Goal: Task Accomplishment & Management: Manage account settings

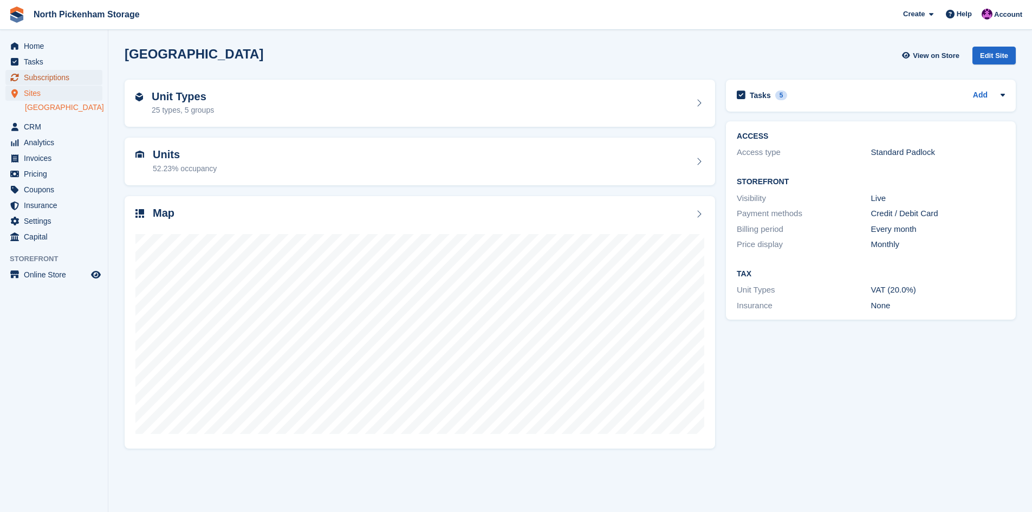
click at [48, 74] on span "Subscriptions" at bounding box center [56, 77] width 65 height 15
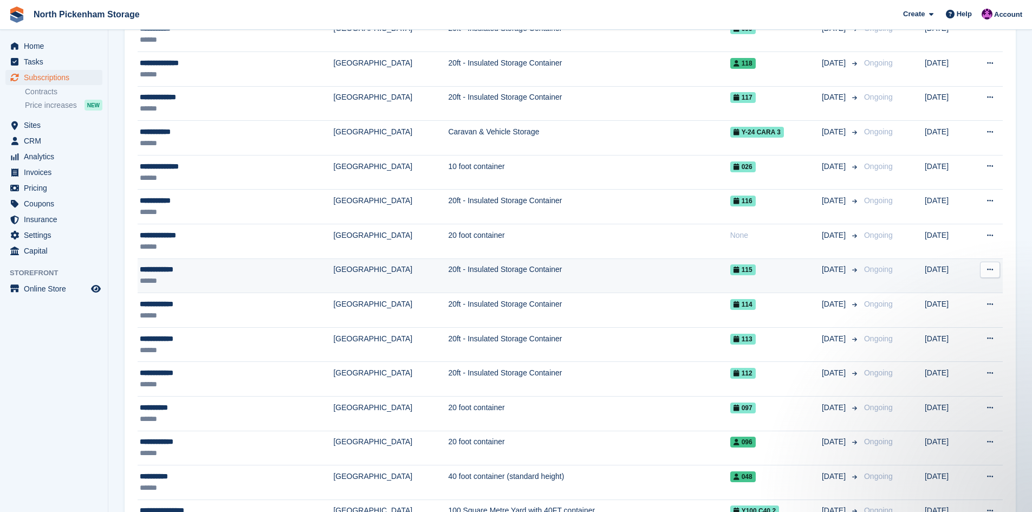
click at [986, 269] on button at bounding box center [990, 270] width 20 height 16
click at [917, 322] on p "Cancel subscription" at bounding box center [948, 328] width 94 height 14
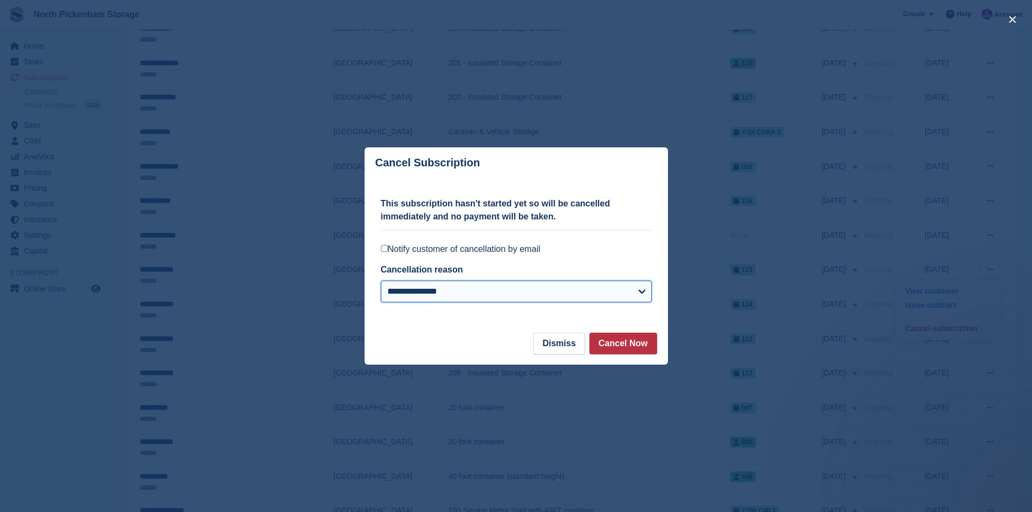
click at [479, 293] on select "**********" at bounding box center [516, 292] width 271 height 22
select select "*****"
click at [381, 282] on select "**********" at bounding box center [516, 292] width 271 height 22
click at [626, 343] on button "Cancel Now" at bounding box center [624, 344] width 68 height 22
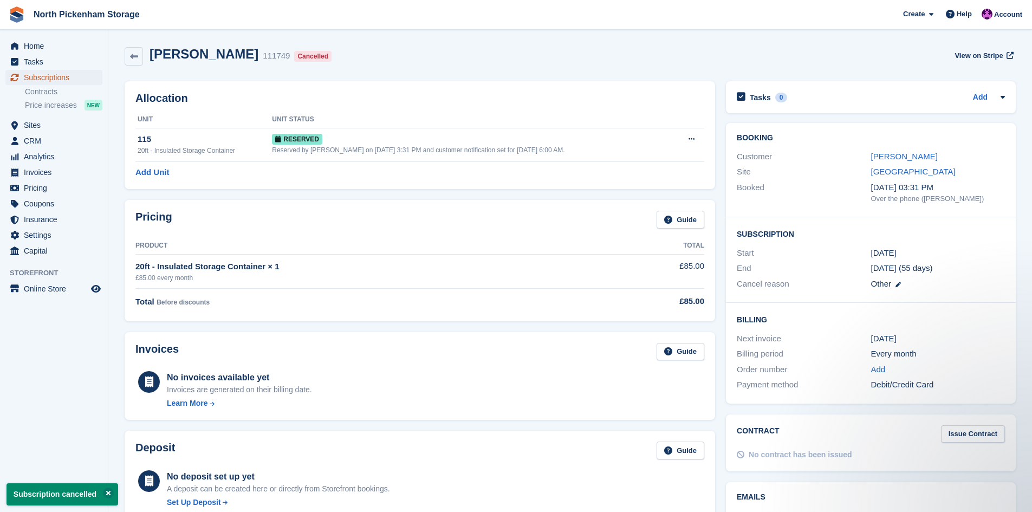
click at [40, 75] on span "Subscriptions" at bounding box center [56, 77] width 65 height 15
select select "*****"
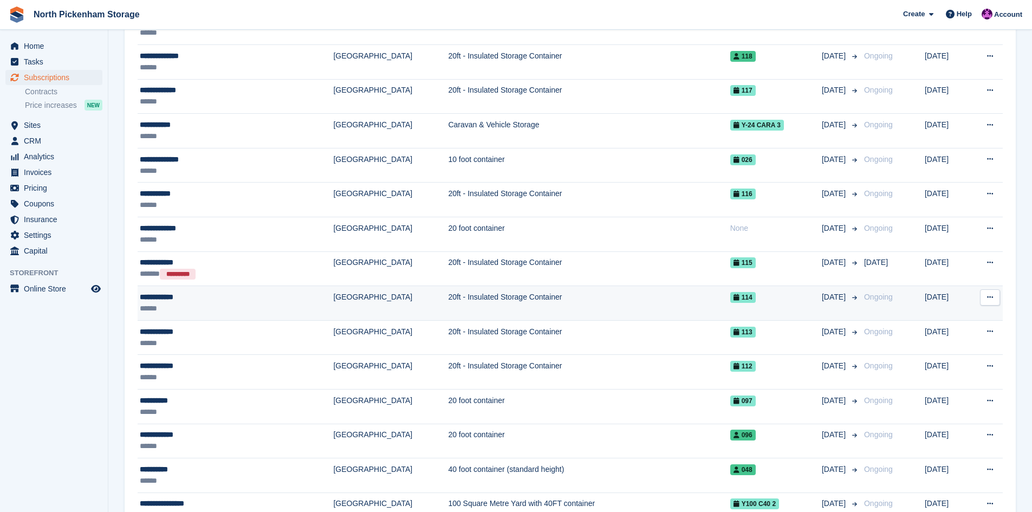
scroll to position [366, 0]
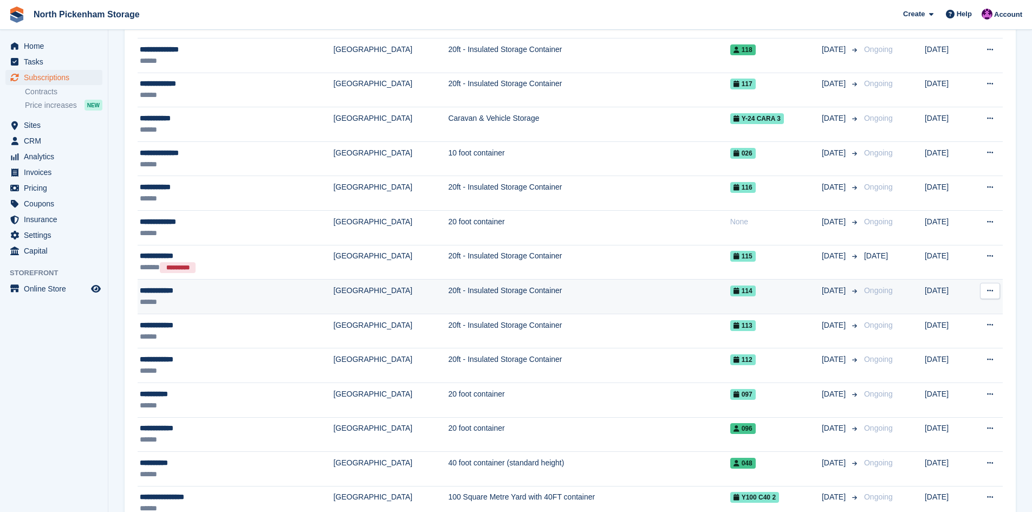
click at [992, 293] on icon at bounding box center [990, 290] width 6 height 7
click at [940, 350] on p "Cancel subscription" at bounding box center [948, 350] width 94 height 14
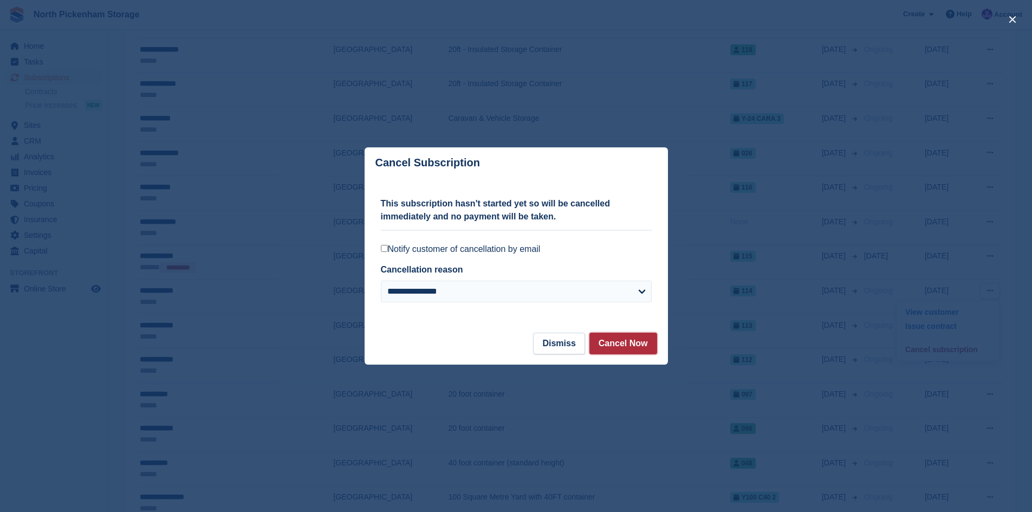
click at [611, 347] on button "Cancel Now" at bounding box center [624, 344] width 68 height 22
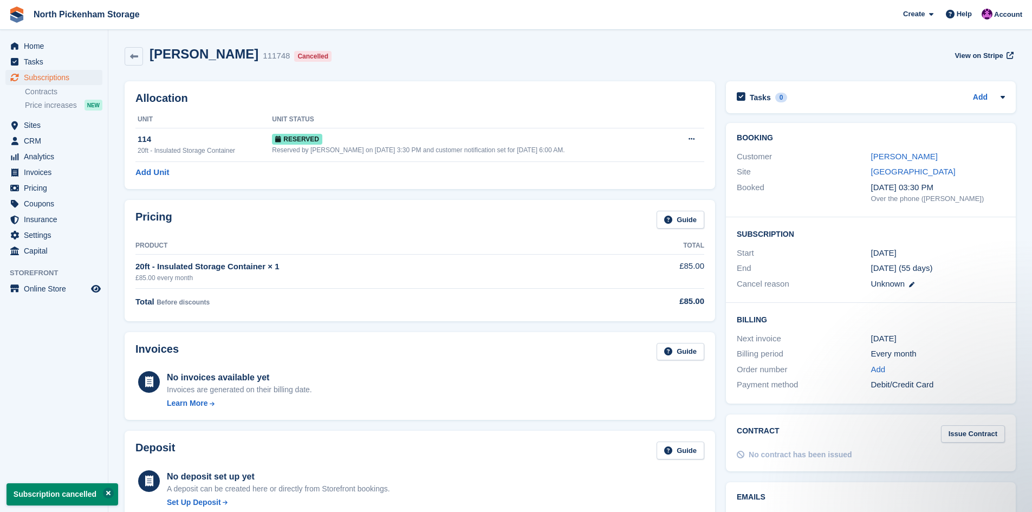
click at [103, 494] on button at bounding box center [108, 493] width 11 height 11
click at [34, 80] on span "Subscriptions" at bounding box center [56, 77] width 65 height 15
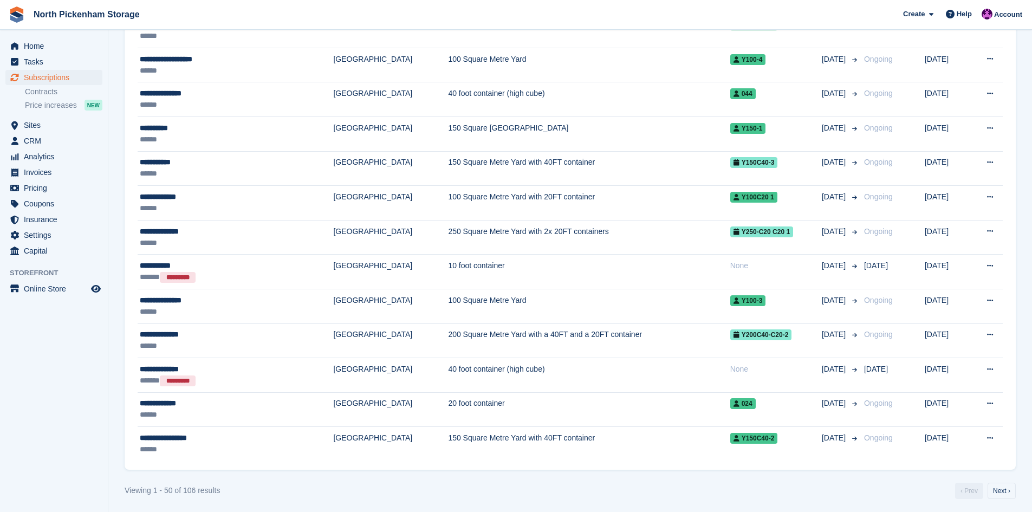
scroll to position [1566, 0]
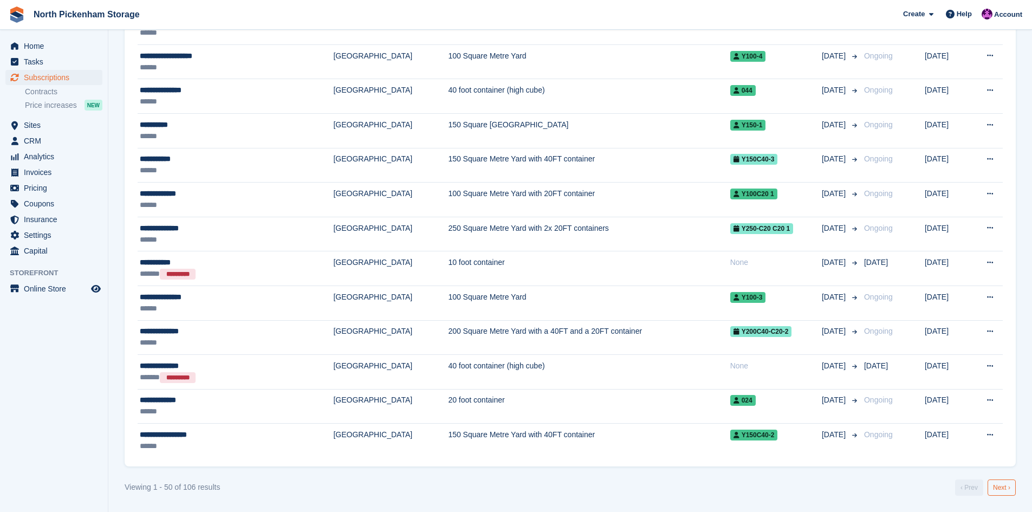
click at [1000, 489] on link "Next ›" at bounding box center [1002, 488] width 28 height 16
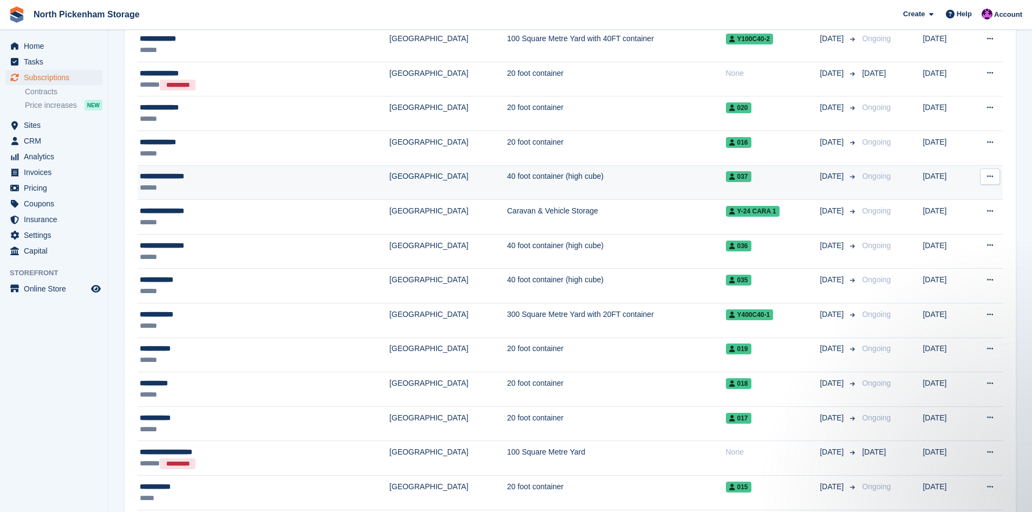
scroll to position [1206, 0]
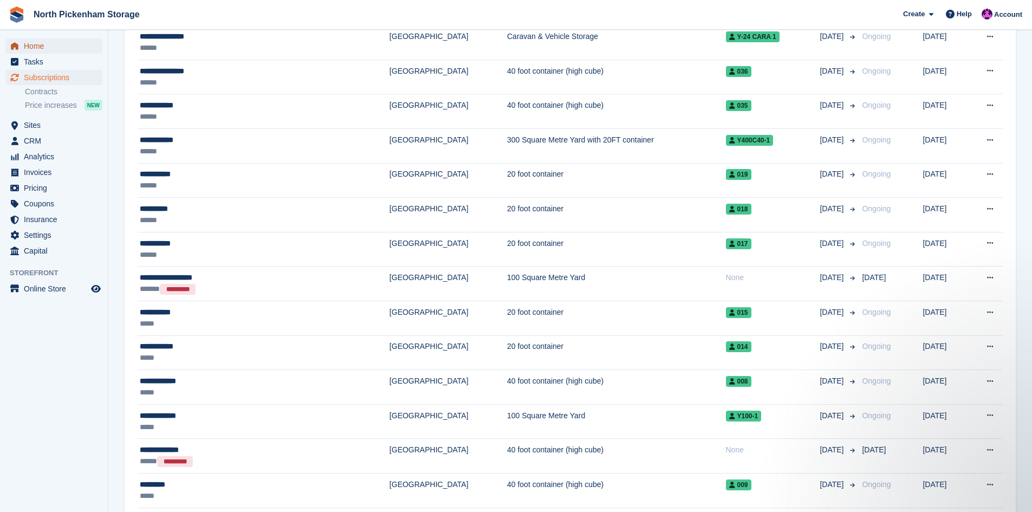
click at [37, 46] on span "Home" at bounding box center [56, 45] width 65 height 15
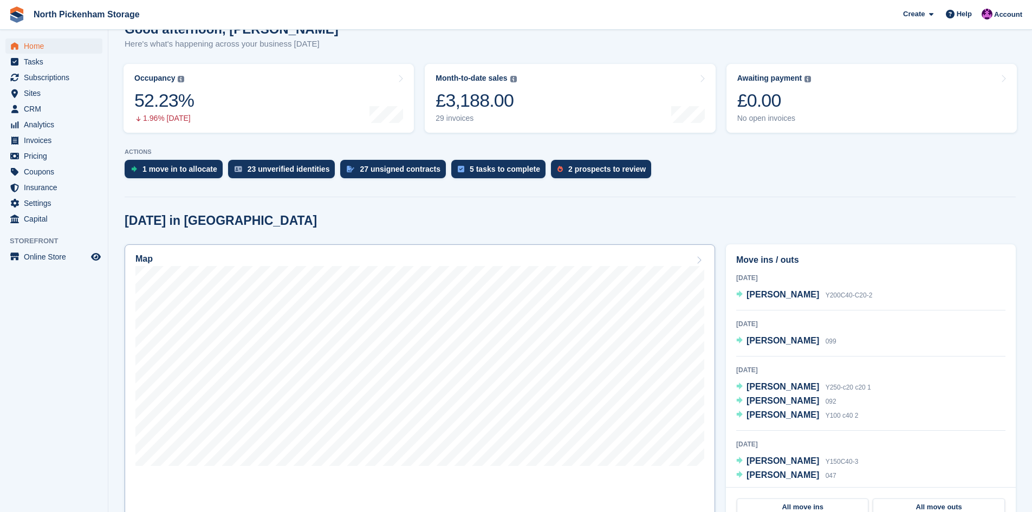
scroll to position [271, 0]
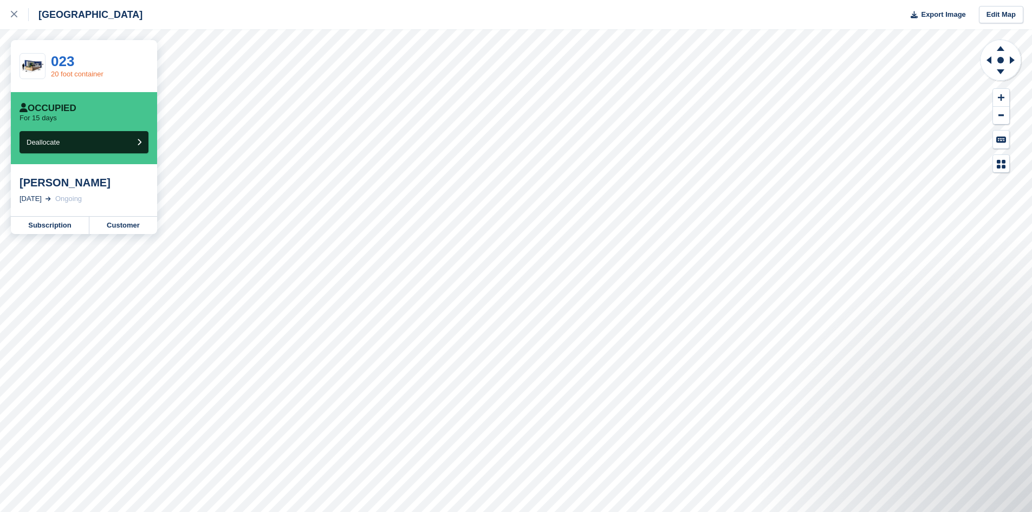
click at [64, 72] on link "20 foot container" at bounding box center [77, 74] width 53 height 8
click at [121, 228] on link "Customer" at bounding box center [123, 225] width 68 height 17
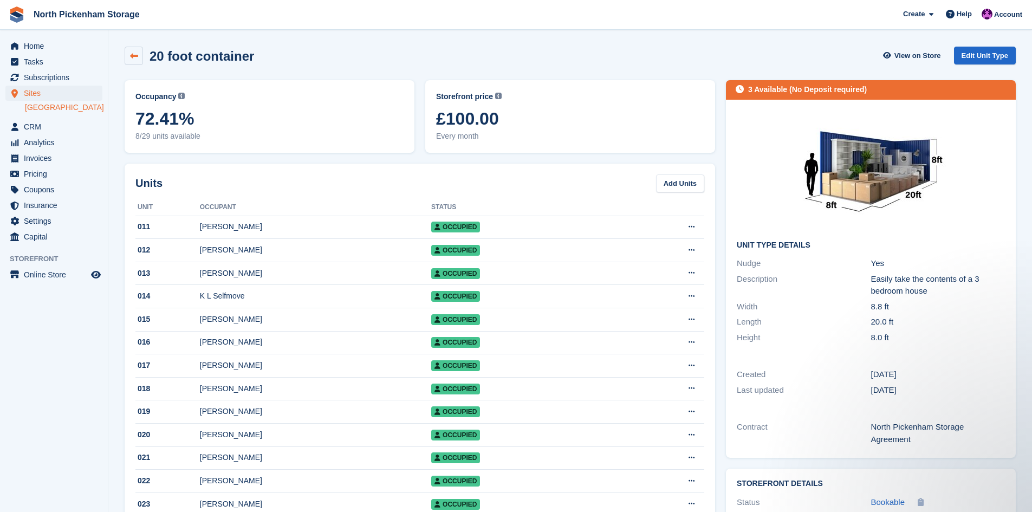
click at [133, 54] on icon at bounding box center [134, 56] width 8 height 8
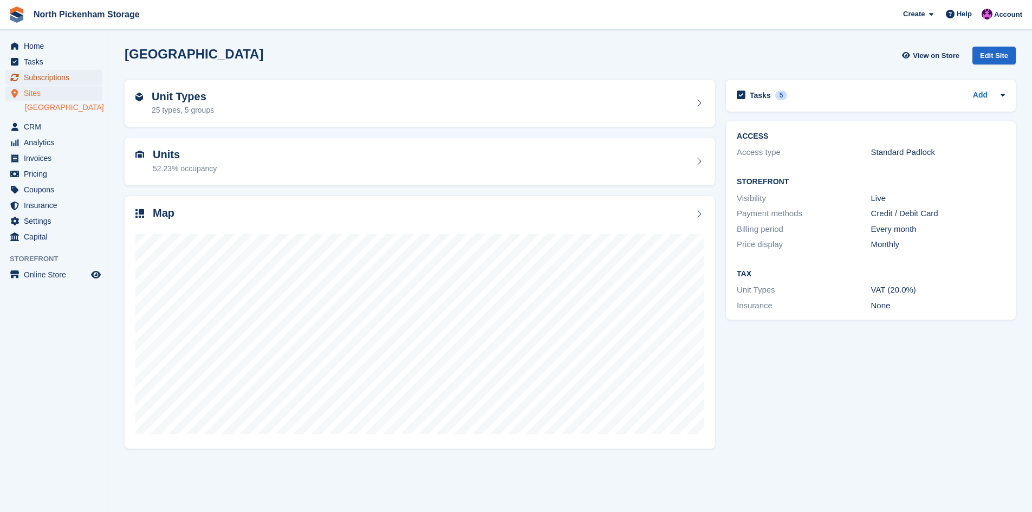
click at [54, 80] on span "Subscriptions" at bounding box center [56, 77] width 65 height 15
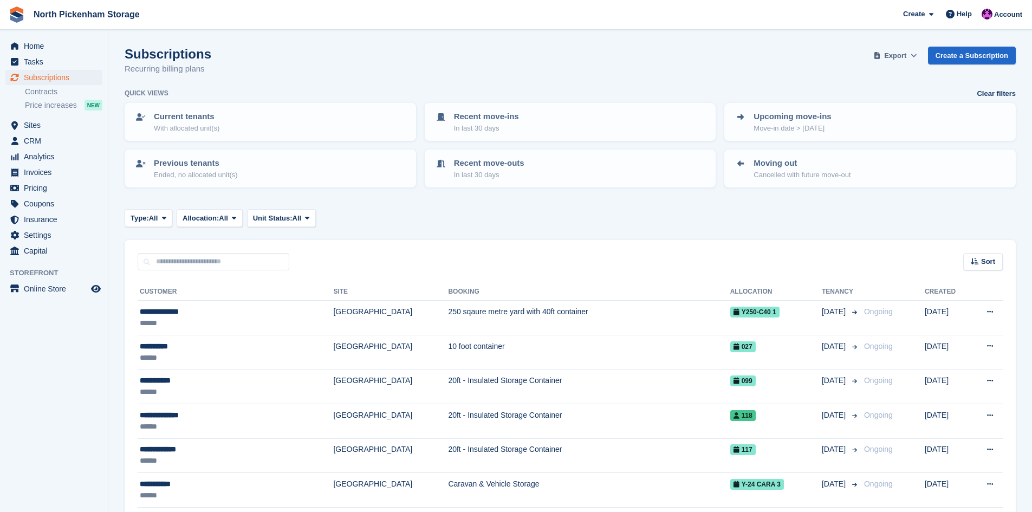
click at [900, 50] on span "Export" at bounding box center [895, 55] width 22 height 11
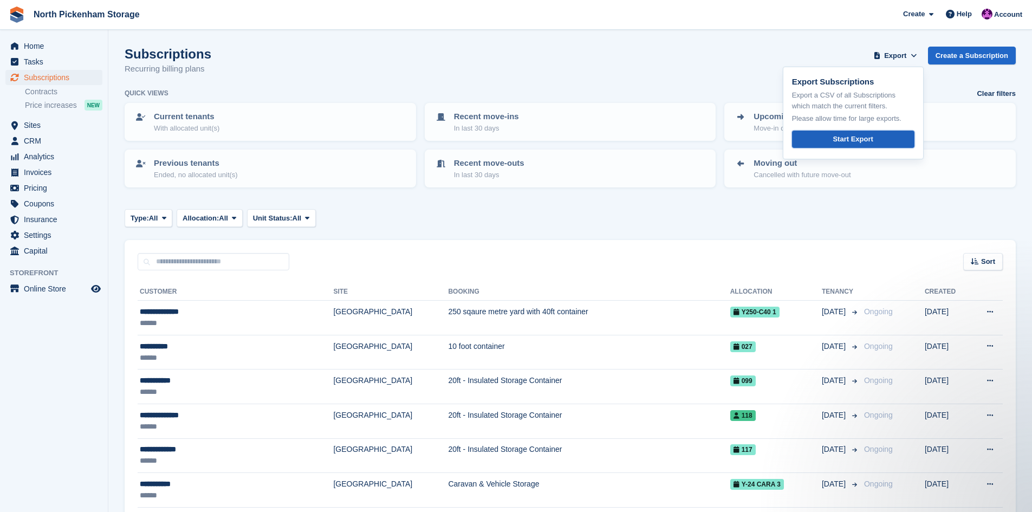
click at [830, 140] on link "Start Export" at bounding box center [853, 140] width 122 height 18
